Goal: Task Accomplishment & Management: Complete application form

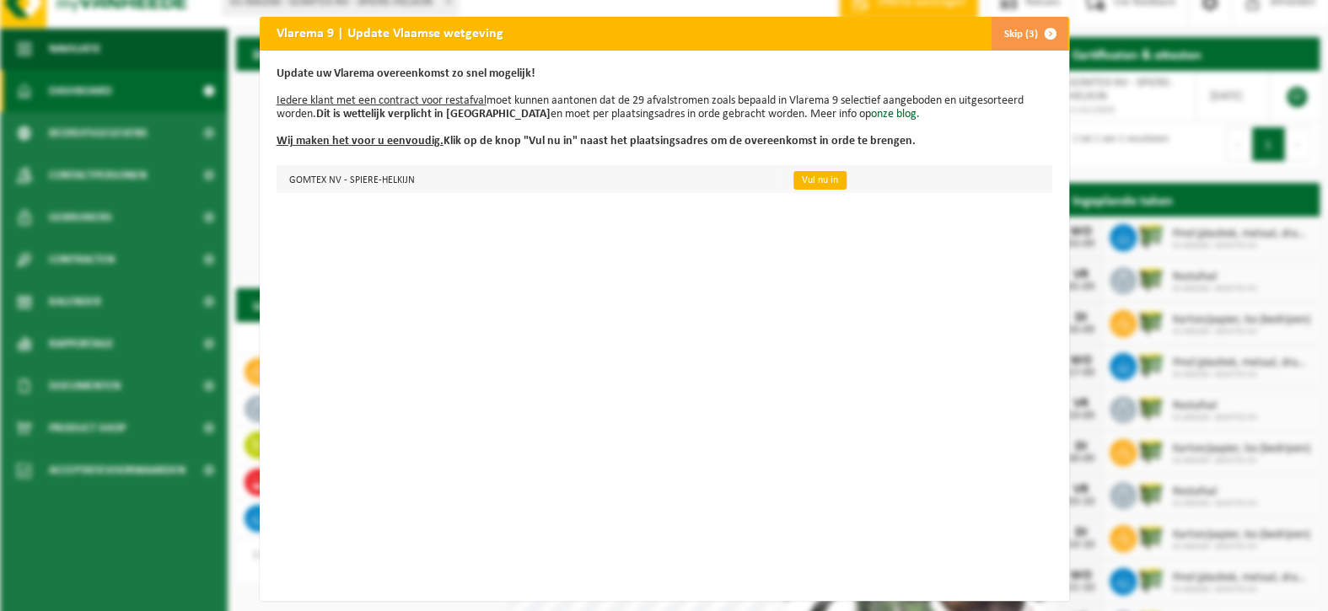
click at [797, 174] on link "Vul nu in" at bounding box center [820, 180] width 53 height 19
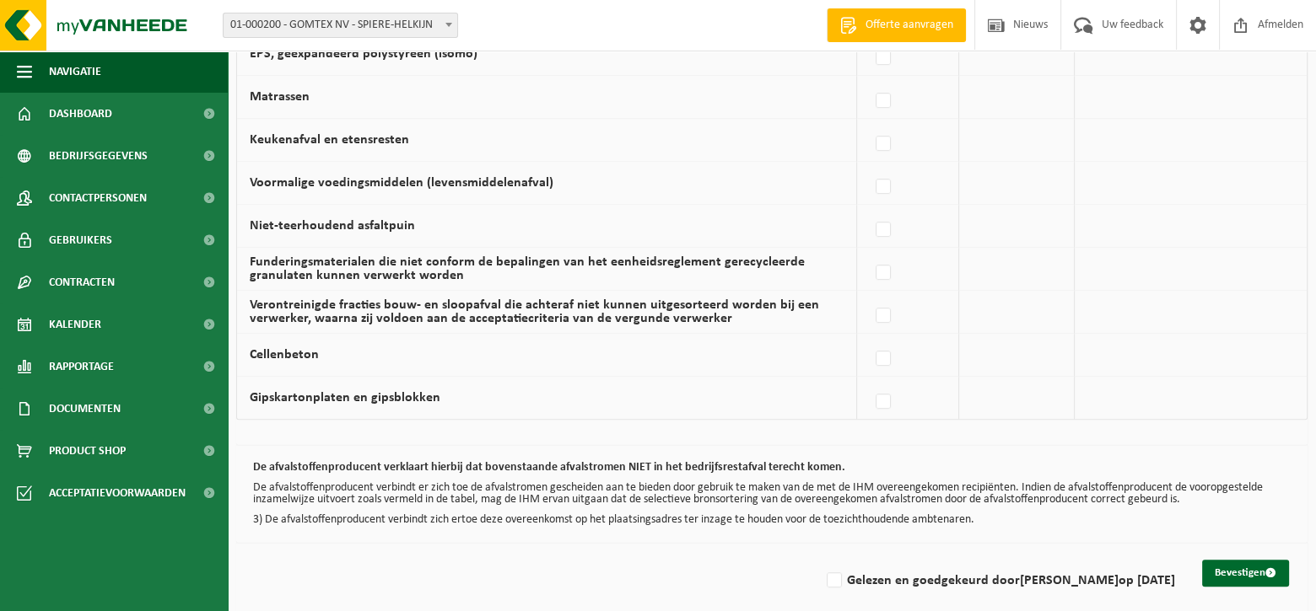
scroll to position [1131, 0]
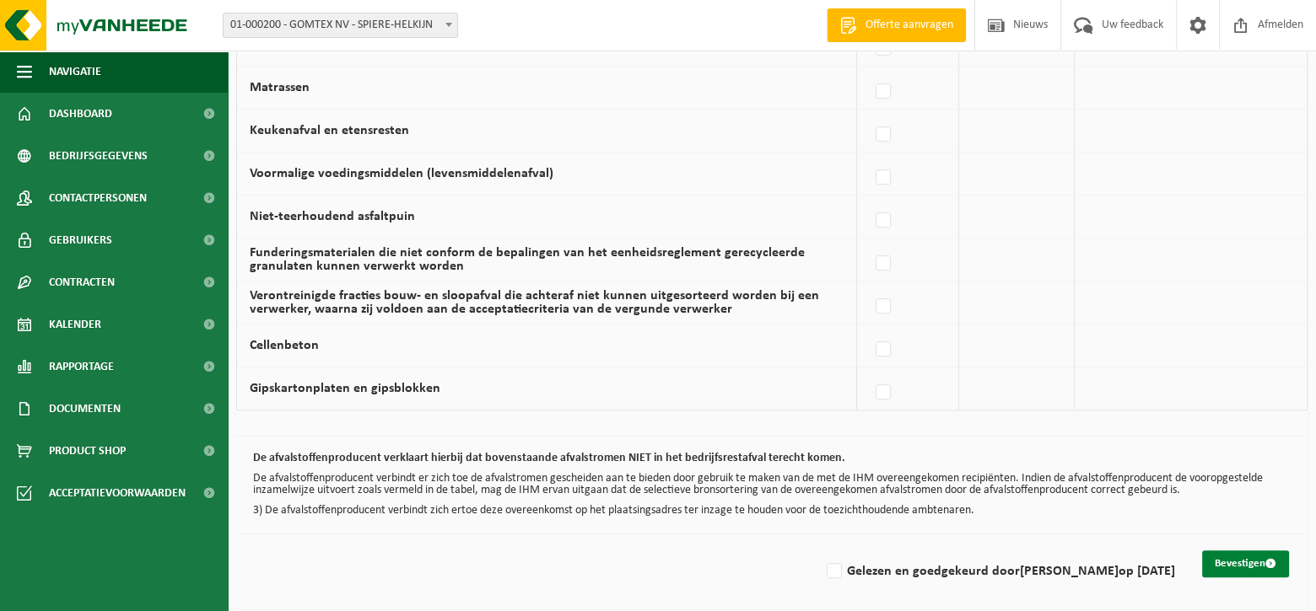
click at [1225, 554] on button "Bevestigen" at bounding box center [1245, 564] width 87 height 27
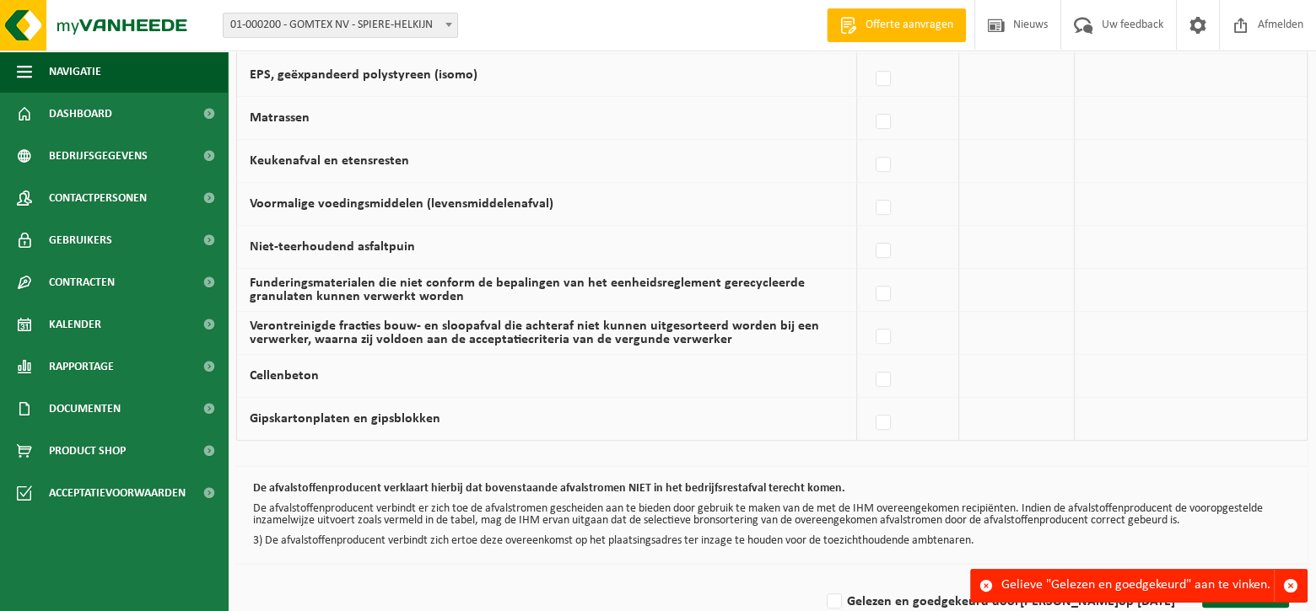
scroll to position [1131, 0]
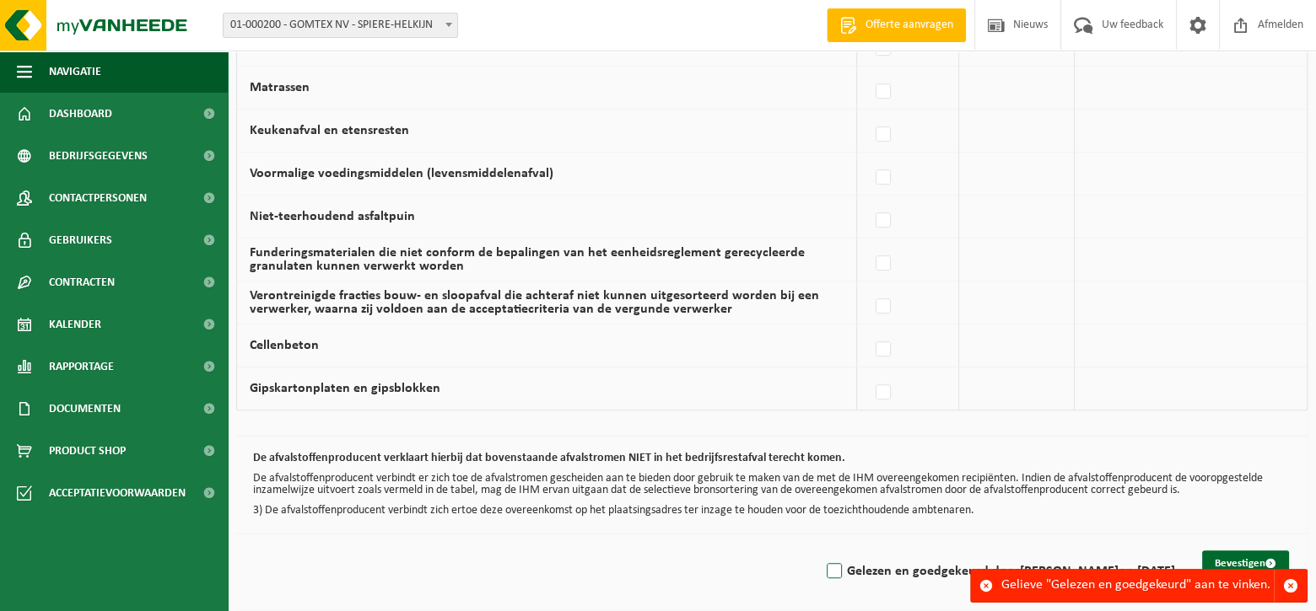
click at [842, 562] on label "Gelezen en goedgekeurd door Nick Hoflack op 03/09/25" at bounding box center [999, 571] width 352 height 25
click at [821, 551] on input "Gelezen en goedgekeurd door Nick Hoflack op 03/09/25" at bounding box center [820, 550] width 1 height 1
checkbox input "true"
click at [1221, 552] on button "Bevestigen" at bounding box center [1245, 564] width 87 height 27
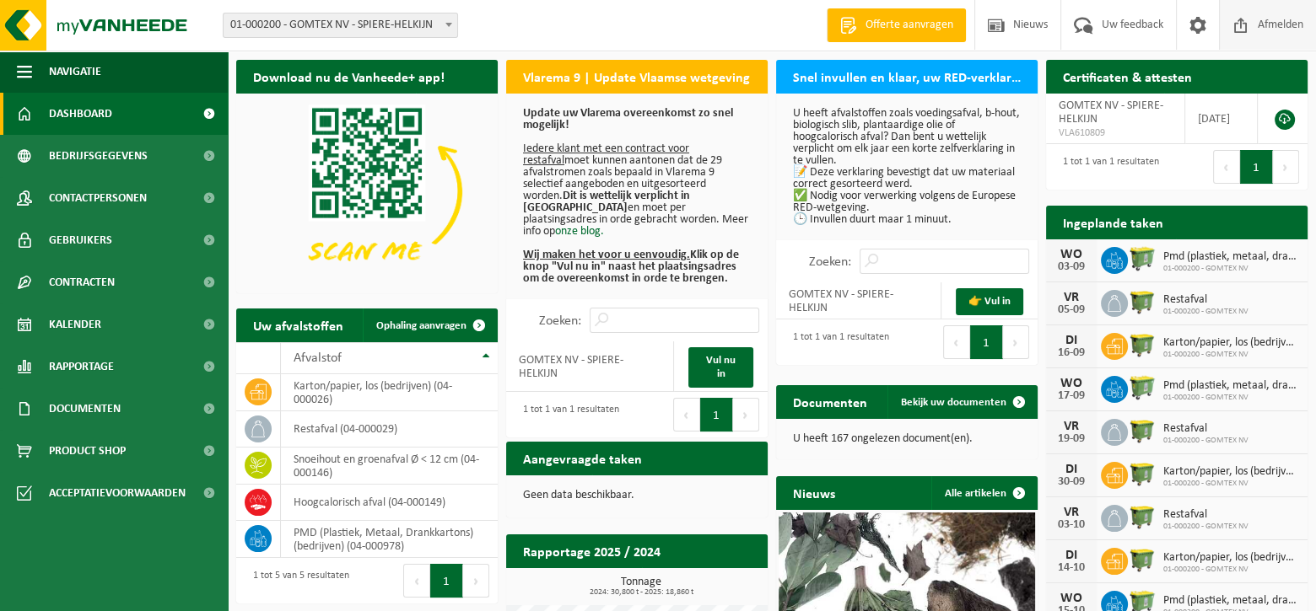
click at [1268, 20] on span "Afmelden" at bounding box center [1280, 25] width 54 height 50
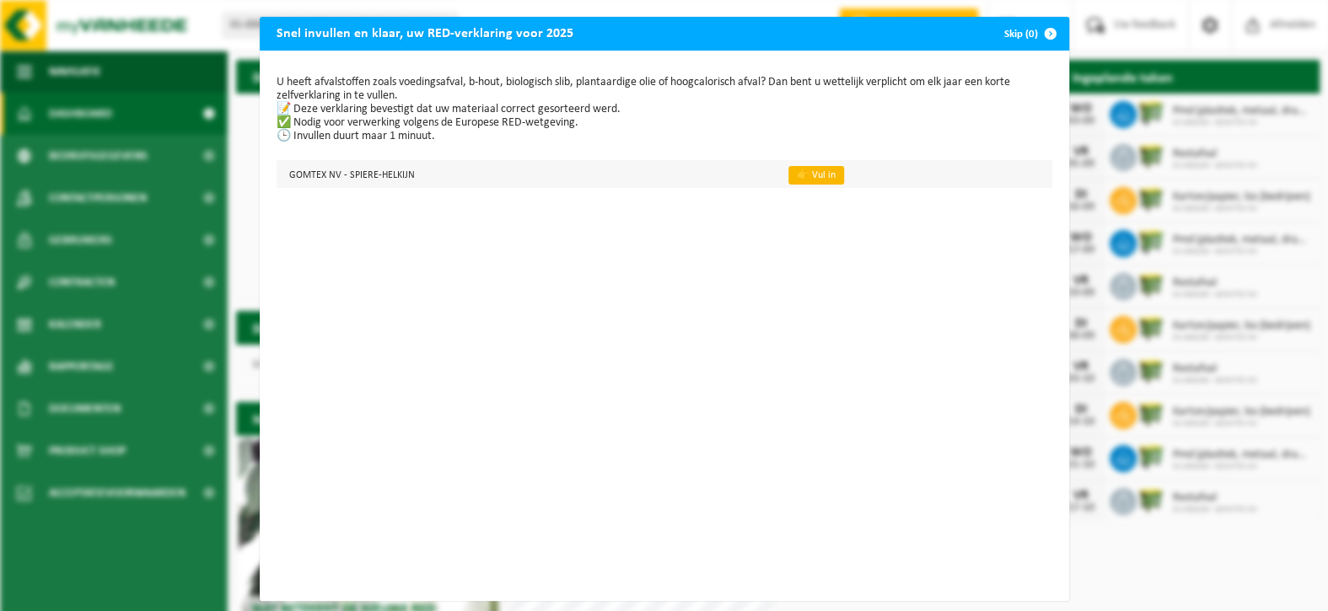
click at [799, 171] on link "👉 Vul in" at bounding box center [816, 175] width 56 height 19
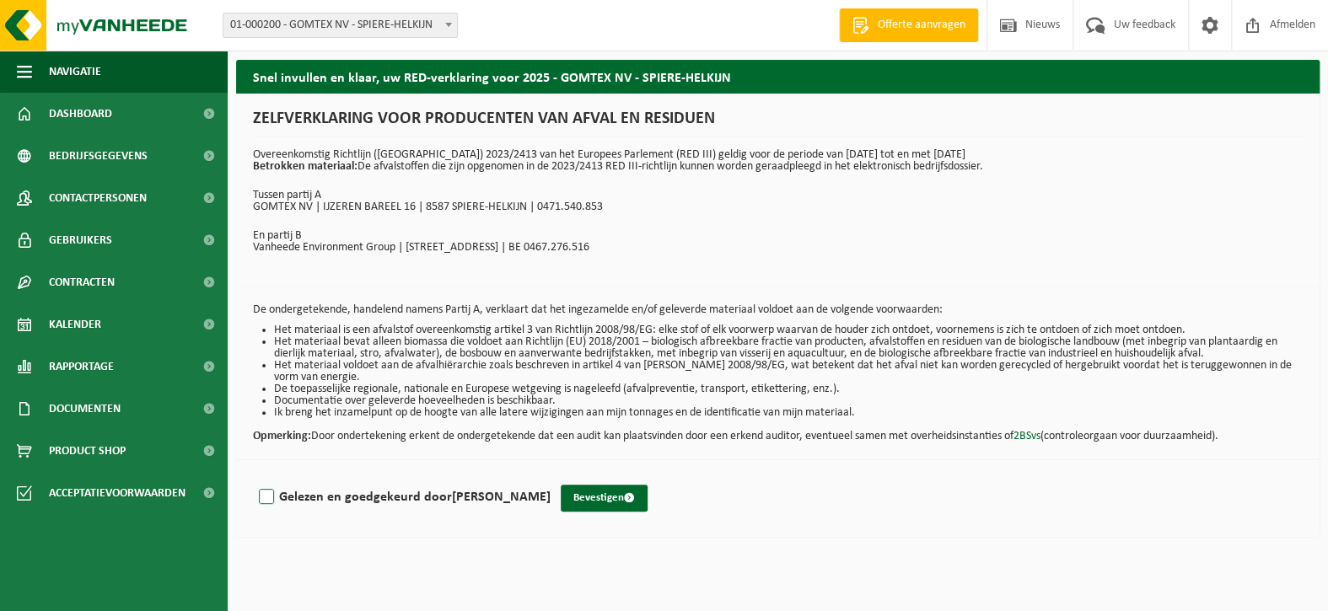
click at [264, 496] on label "Gelezen en goedgekeurd door [PERSON_NAME]" at bounding box center [403, 497] width 295 height 25
click at [551, 476] on input "Gelezen en goedgekeurd door [PERSON_NAME]" at bounding box center [551, 476] width 1 height 1
checkbox input "true"
click at [565, 492] on button "Bevestigen" at bounding box center [604, 498] width 87 height 27
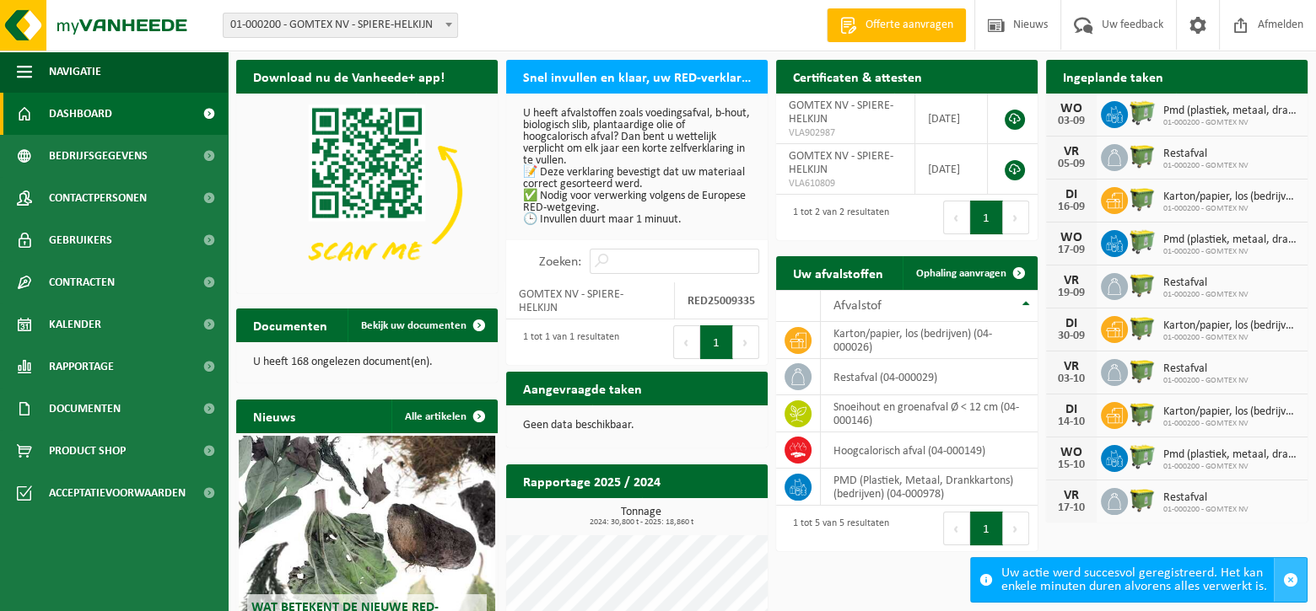
click at [1291, 578] on span "button" at bounding box center [1290, 580] width 15 height 15
